Goal: Task Accomplishment & Management: Manage account settings

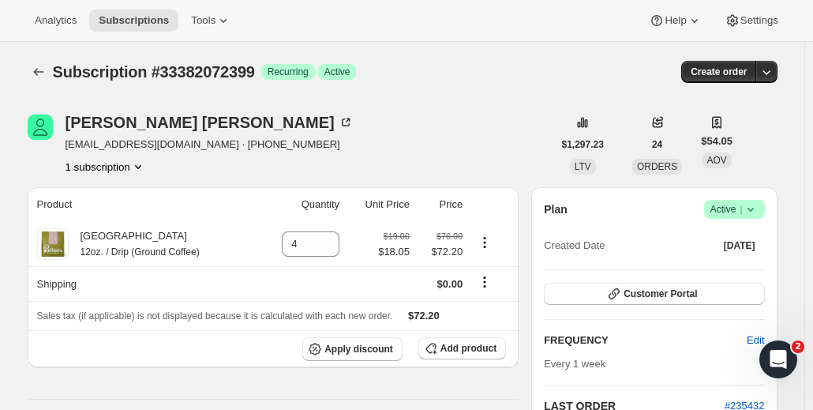
click at [756, 211] on icon at bounding box center [751, 209] width 16 height 16
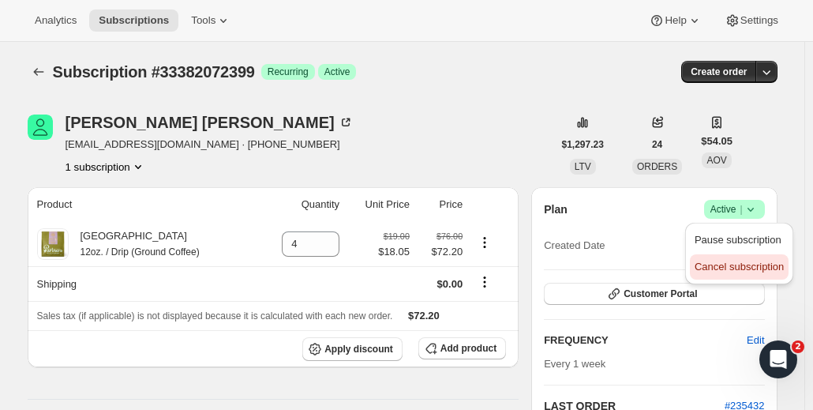
click at [756, 269] on span "Cancel subscription" at bounding box center [739, 267] width 89 height 12
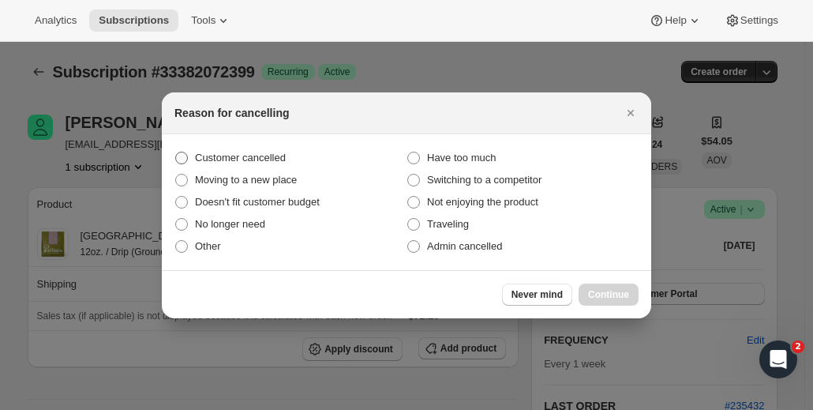
click at [186, 157] on span ":rbk:" at bounding box center [181, 158] width 13 height 13
click at [176, 152] on input "Customer cancelled" at bounding box center [175, 152] width 1 height 1
radio input "true"
click at [631, 302] on button "Continue" at bounding box center [609, 294] width 60 height 22
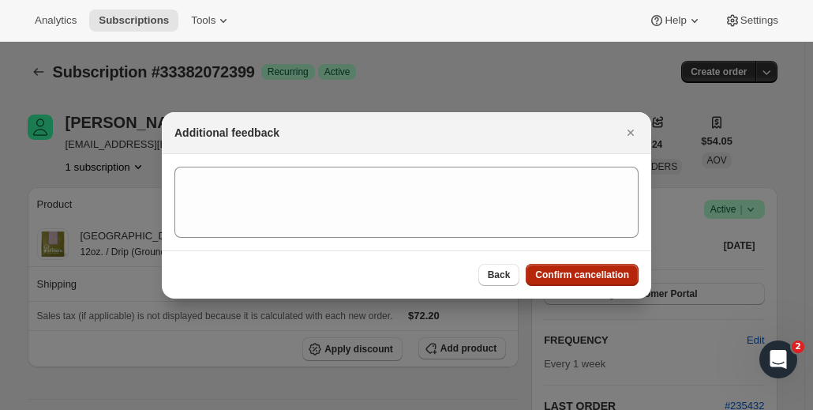
click at [587, 265] on button "Confirm cancellation" at bounding box center [582, 275] width 113 height 22
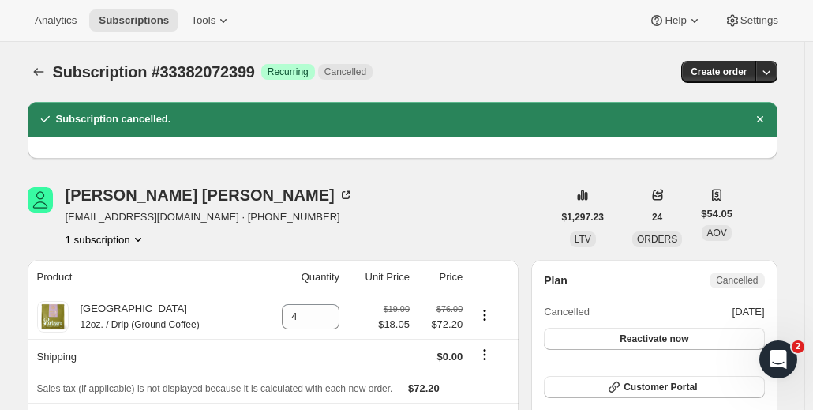
drag, startPoint x: 540, startPoint y: 58, endPoint x: 515, endPoint y: 61, distance: 25.4
click at [515, 61] on div "Subscription #33382072399 Success Recurring Cancelled" at bounding box center [285, 72] width 465 height 22
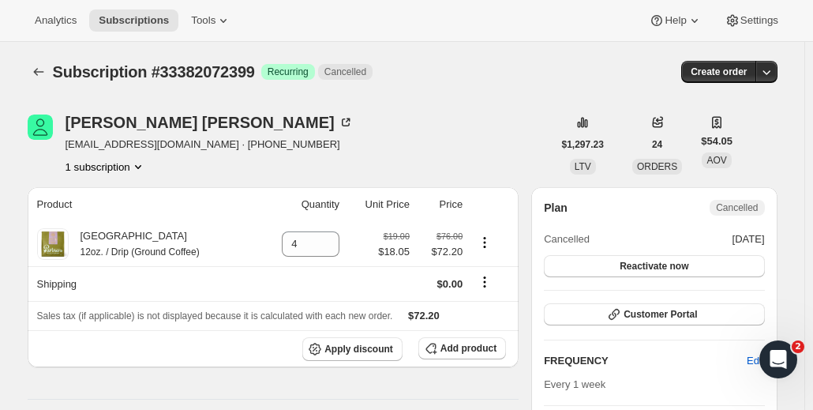
drag, startPoint x: 519, startPoint y: 27, endPoint x: 460, endPoint y: 54, distance: 65.3
click at [478, 77] on div "Subscription #33382072399 Success Recurring Cancelled" at bounding box center [285, 72] width 465 height 22
